Goal: Task Accomplishment & Management: Manage account settings

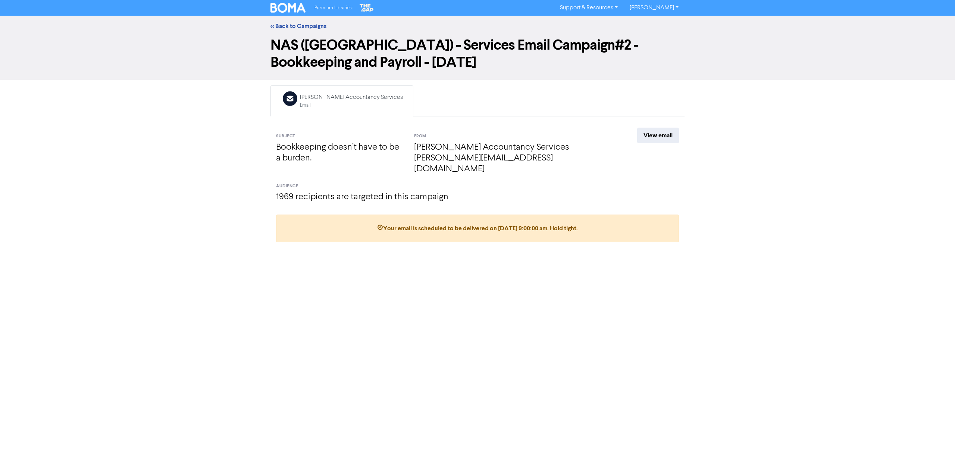
click at [651, 127] on div "Email Created with Sketch. [PERSON_NAME] Accountancy Services Email Subject Boo…" at bounding box center [477, 166] width 425 height 163
click at [291, 24] on link "<< Back to Campaigns" at bounding box center [299, 25] width 56 height 7
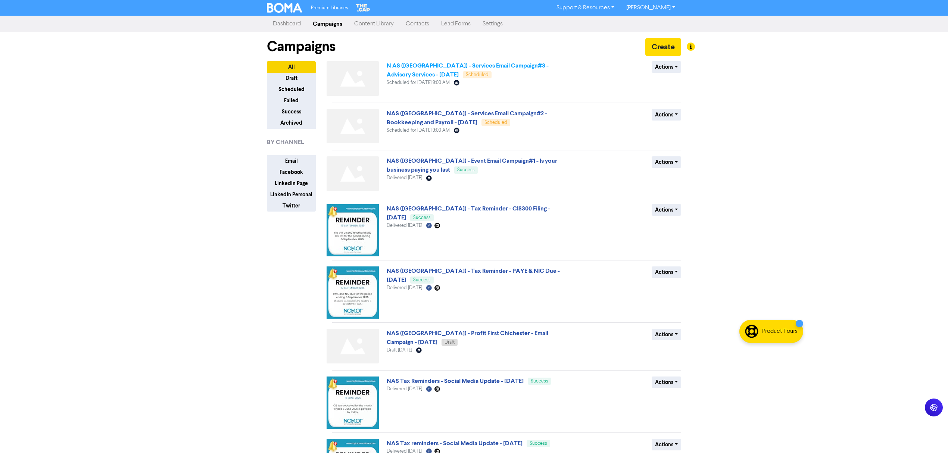
click at [536, 63] on link "N AS ([GEOGRAPHIC_DATA]) - Services Email Campaign#3 - Advisory Services - [DAT…" at bounding box center [468, 70] width 162 height 16
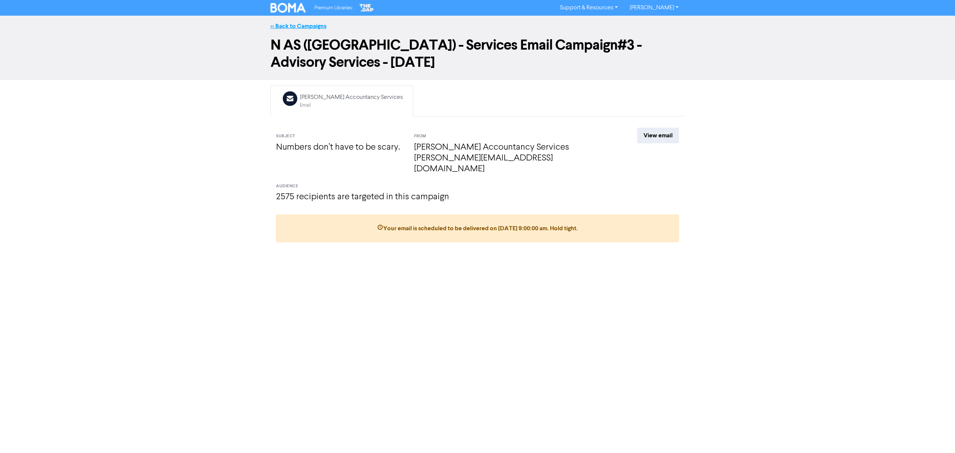
click at [316, 24] on link "<< Back to Campaigns" at bounding box center [299, 25] width 56 height 7
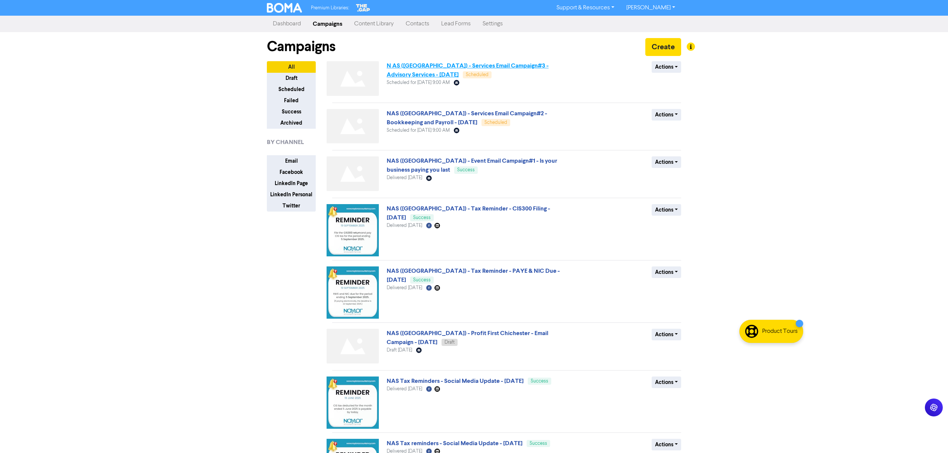
click at [522, 66] on link "N AS ([GEOGRAPHIC_DATA]) - Services Email Campaign#3 - Advisory Services - [DAT…" at bounding box center [468, 70] width 162 height 16
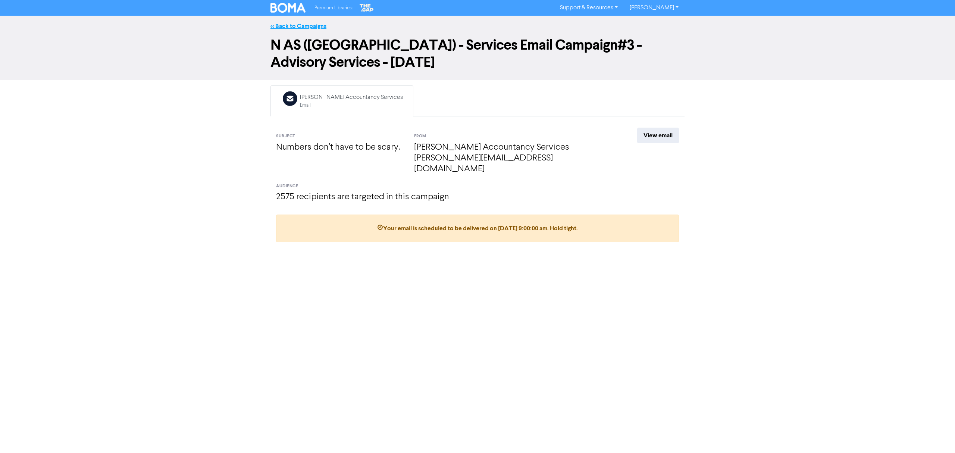
click at [317, 24] on link "<< Back to Campaigns" at bounding box center [299, 25] width 56 height 7
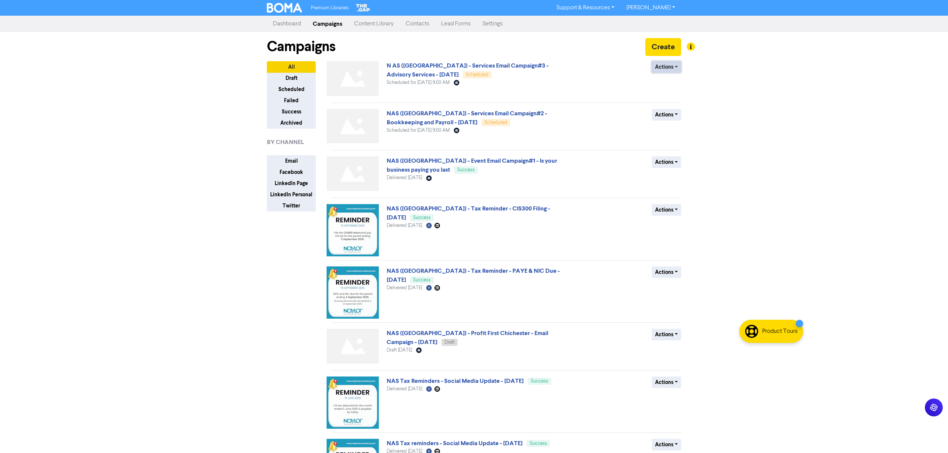
click at [668, 66] on button "Actions" at bounding box center [666, 67] width 29 height 12
click at [676, 86] on button "Revert to draft" at bounding box center [681, 83] width 59 height 12
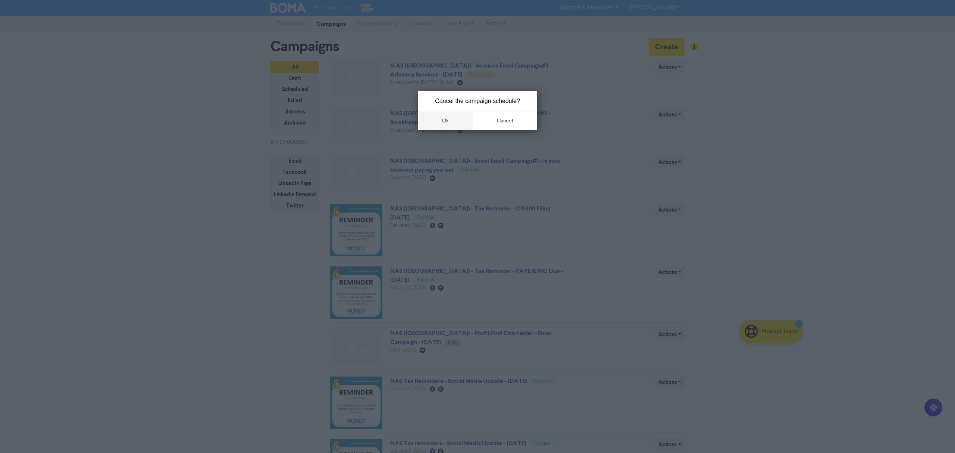
click at [444, 116] on button "ok" at bounding box center [445, 121] width 55 height 19
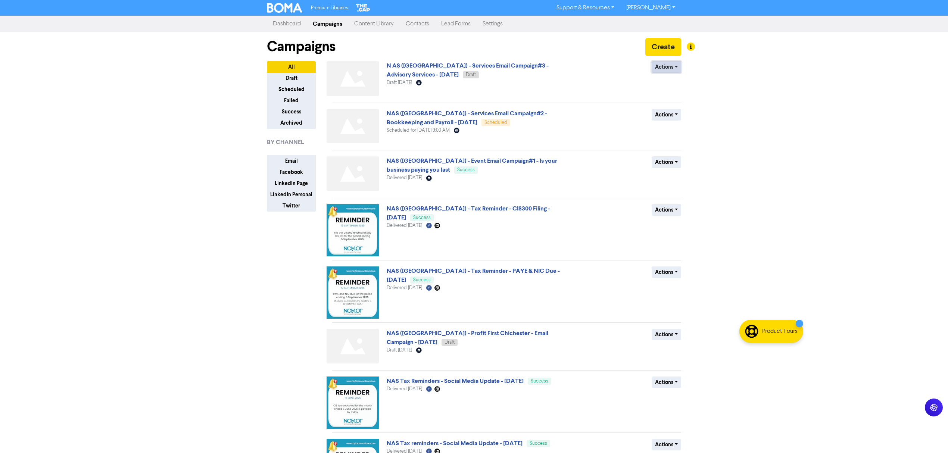
click at [661, 68] on button "Actions" at bounding box center [666, 67] width 29 height 12
click at [402, 65] on link "N AS ([GEOGRAPHIC_DATA]) - Services Email Campaign#3 - Advisory Services - [DAT…" at bounding box center [468, 70] width 162 height 16
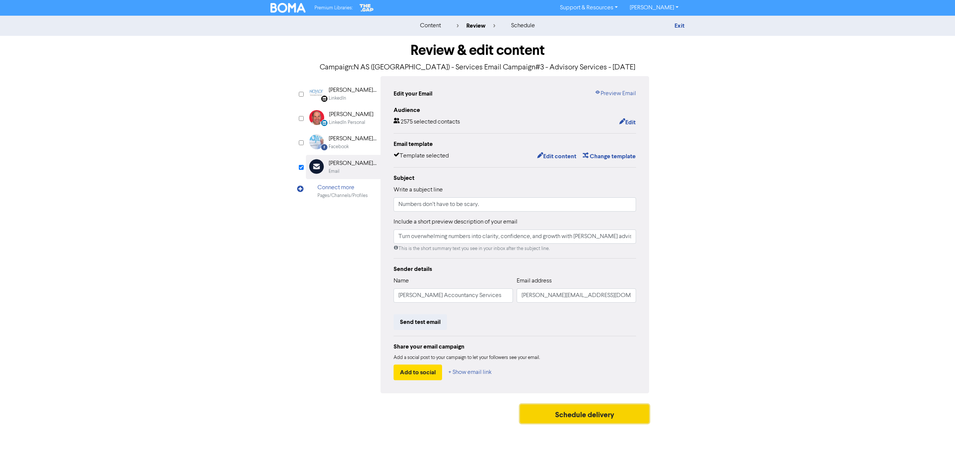
click at [590, 418] on button "Schedule delivery" at bounding box center [584, 414] width 129 height 19
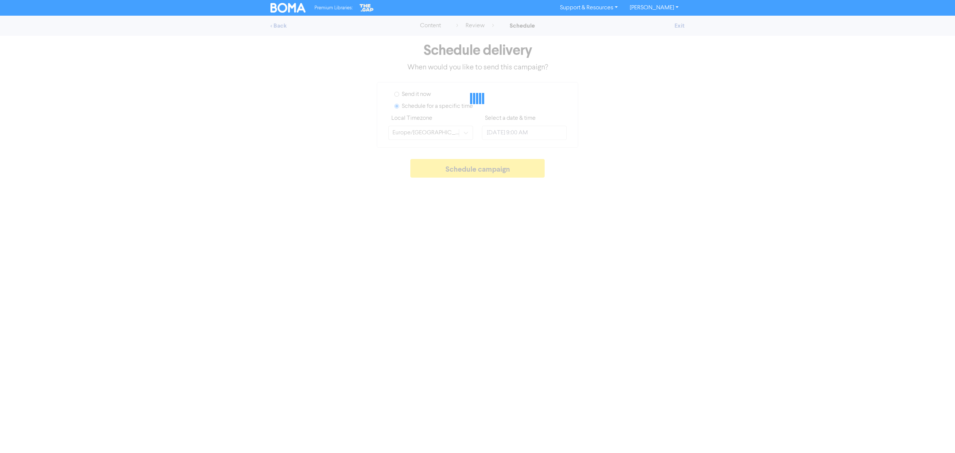
type input "[DATE] 3:00 PM"
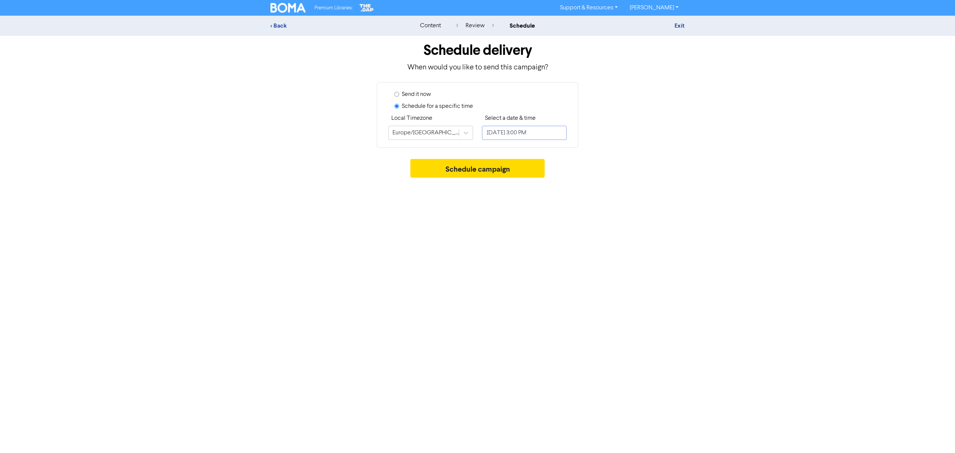
click at [546, 133] on input "[DATE] 3:00 PM" at bounding box center [524, 133] width 85 height 14
select select "8"
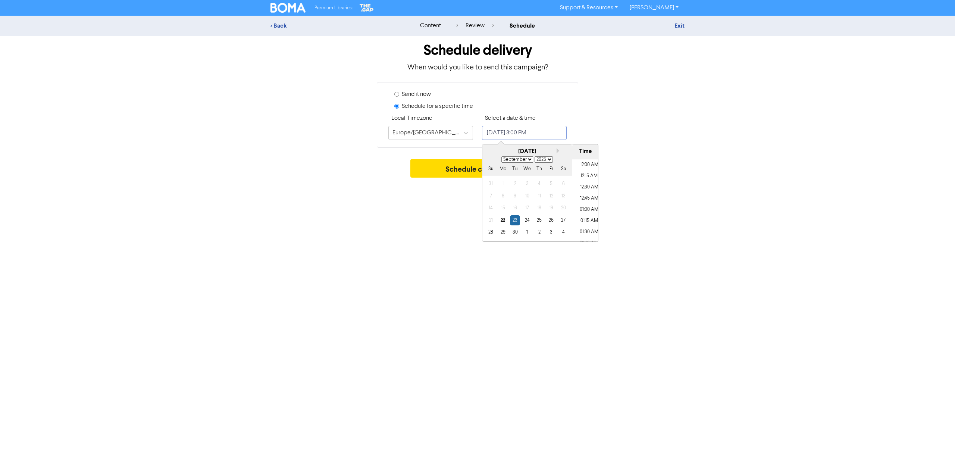
scroll to position [636, 0]
click at [539, 221] on div "25" at bounding box center [539, 220] width 10 height 10
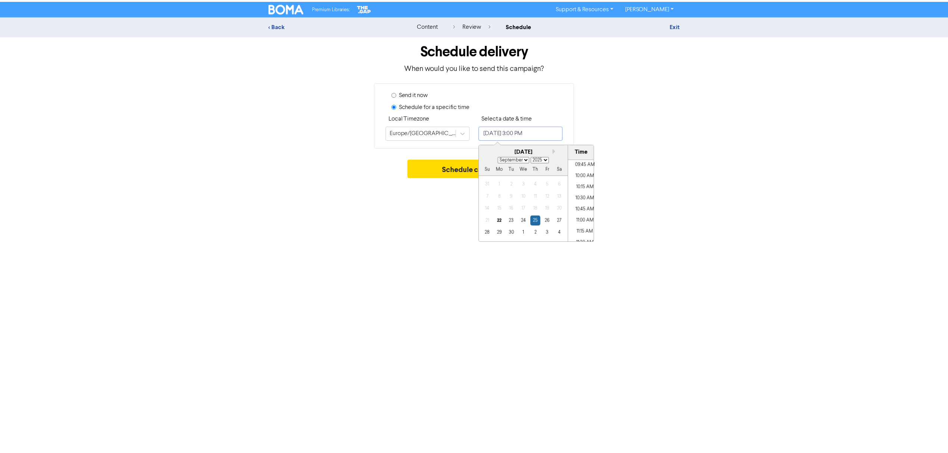
scroll to position [387, 0]
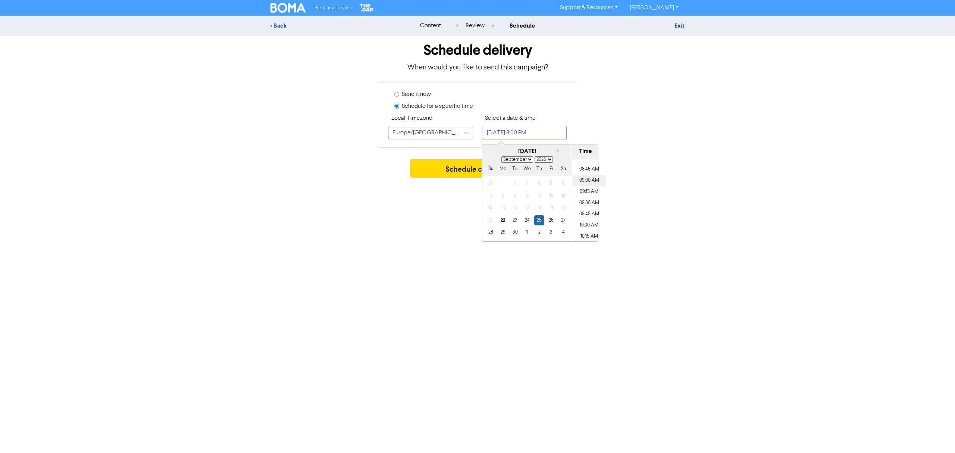
click at [589, 180] on li "09:00 AM" at bounding box center [590, 180] width 34 height 11
type input "[DATE] 9:00 AM"
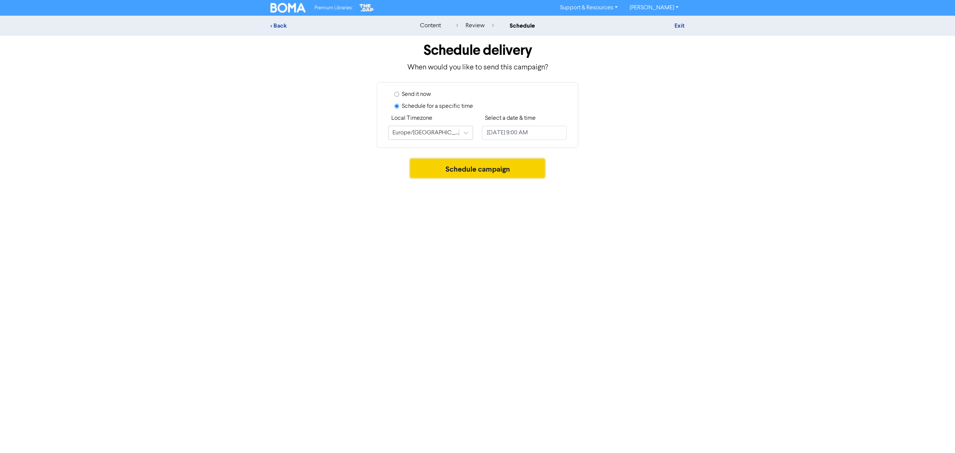
click at [435, 164] on button "Schedule campaign" at bounding box center [478, 168] width 135 height 19
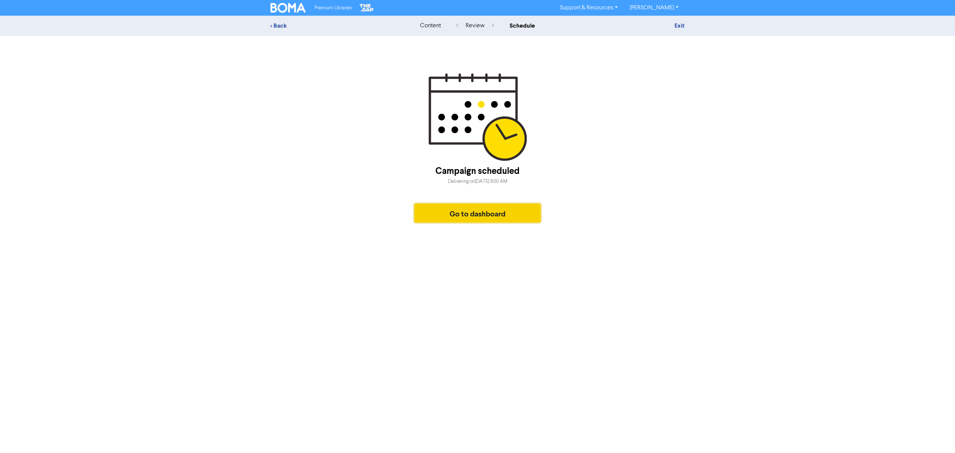
click at [480, 219] on button "Go to dashboard" at bounding box center [478, 213] width 126 height 19
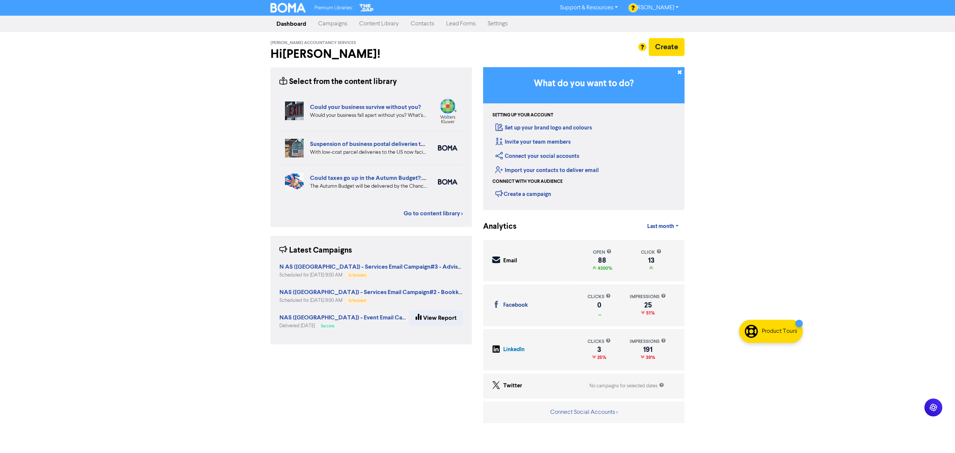
click at [330, 23] on link "Campaigns" at bounding box center [332, 23] width 41 height 15
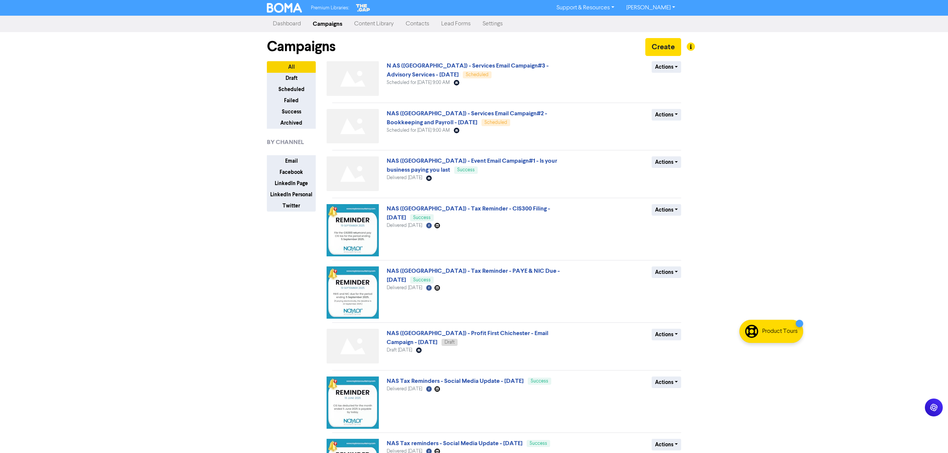
click at [657, 9] on link "[PERSON_NAME]" at bounding box center [650, 8] width 61 height 12
click at [653, 21] on button "Log Out" at bounding box center [650, 22] width 59 height 9
